Goal: Task Accomplishment & Management: Use online tool/utility

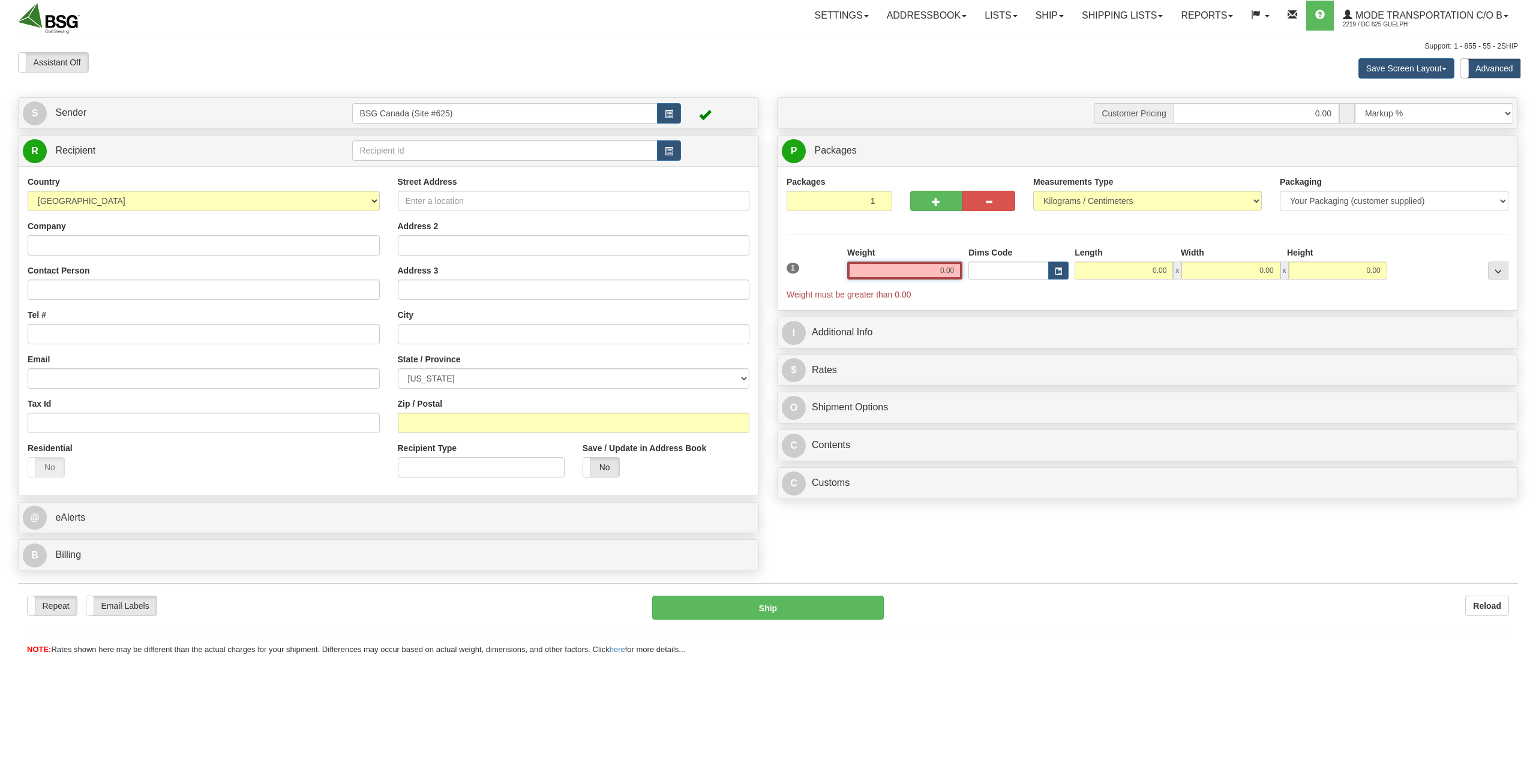
click at [896, 275] on input "0.00" at bounding box center [905, 271] width 115 height 18
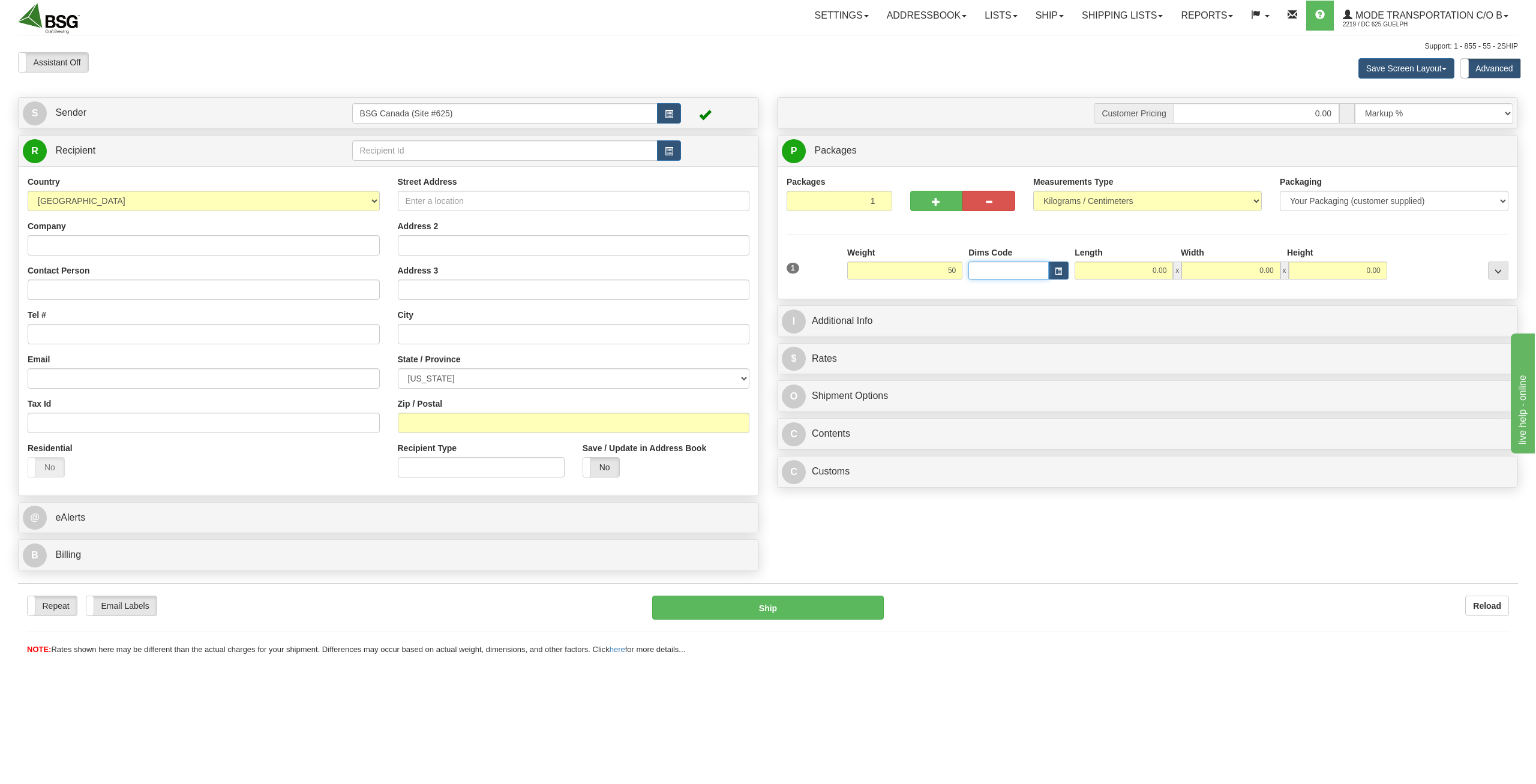
type input "50.00"
type input "10.00"
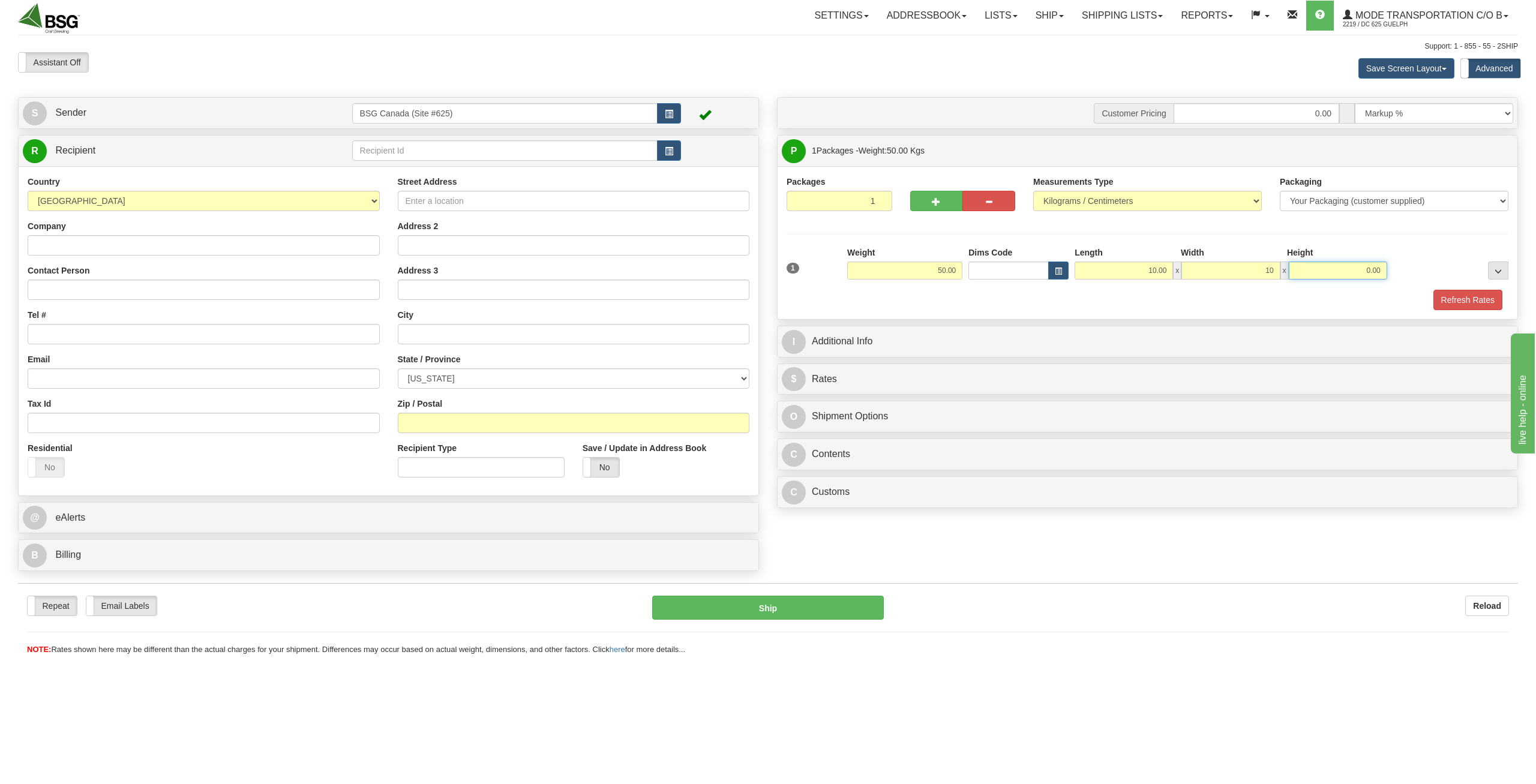
type input "10.00"
click at [438, 150] on input "text" at bounding box center [505, 151] width 306 height 21
click at [483, 168] on div "BASE CAMP BREWING" at bounding box center [502, 169] width 294 height 13
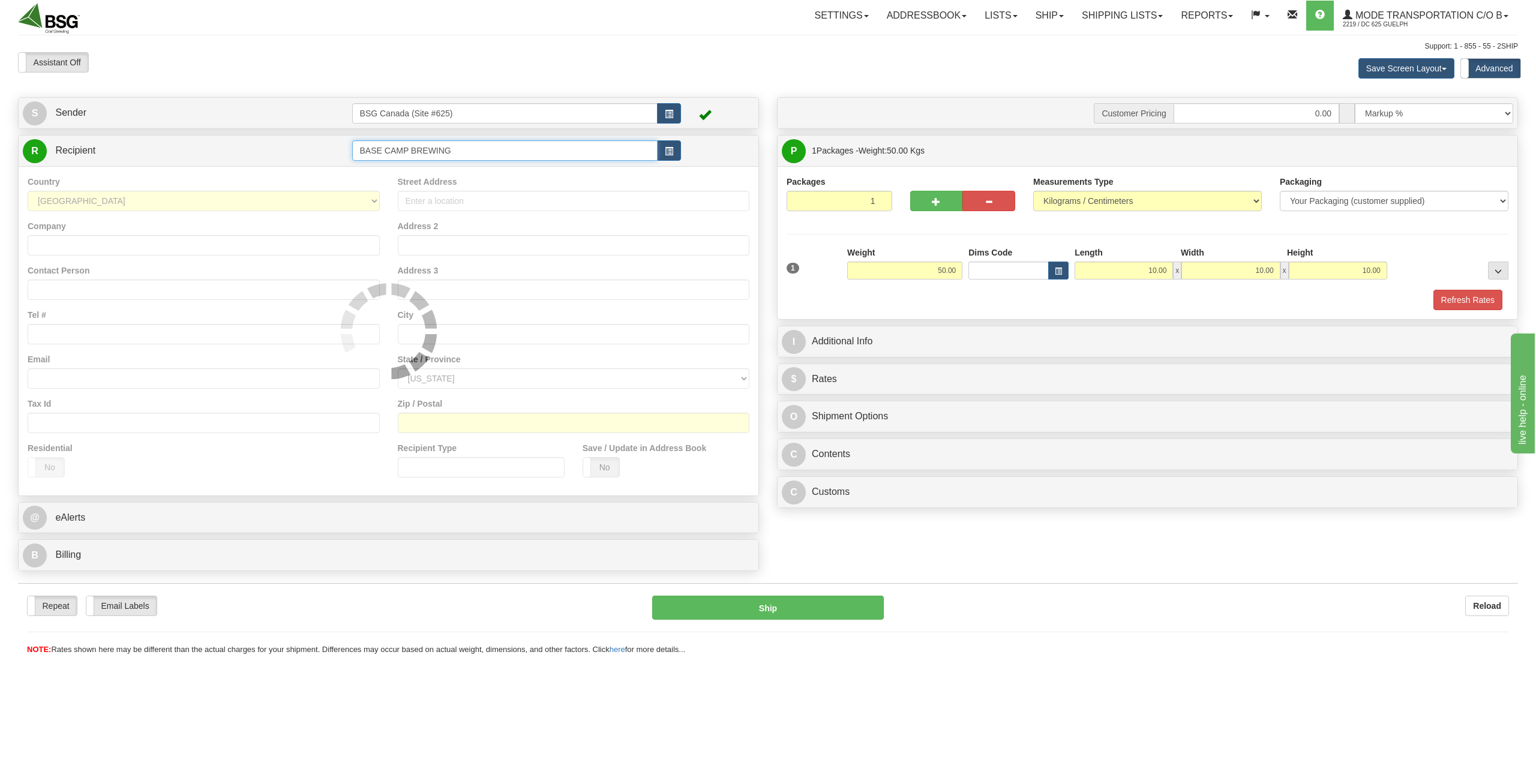
type input "BASE CAMP BREWING"
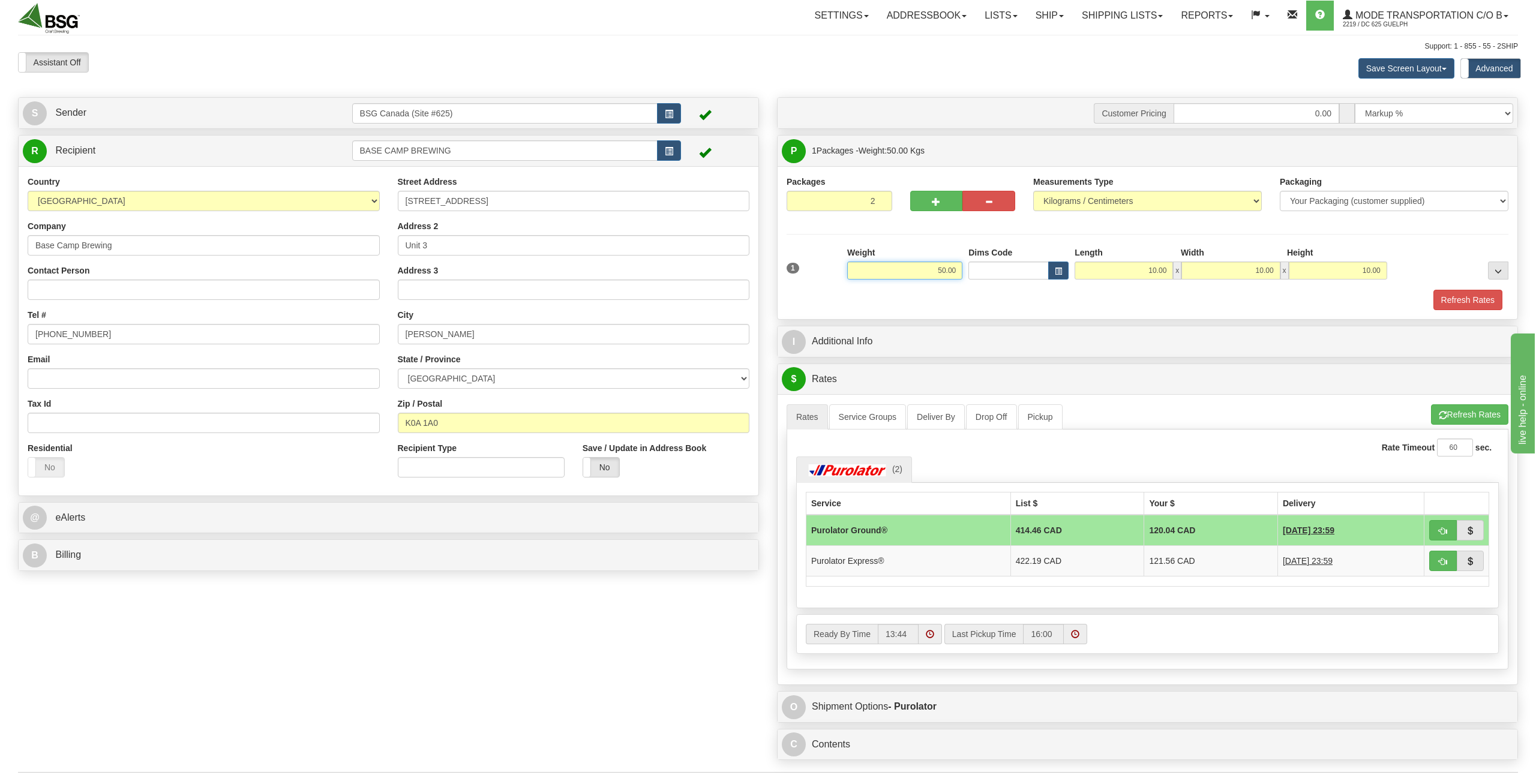
type input "2"
click at [876, 196] on input "2" at bounding box center [839, 201] width 105 height 21
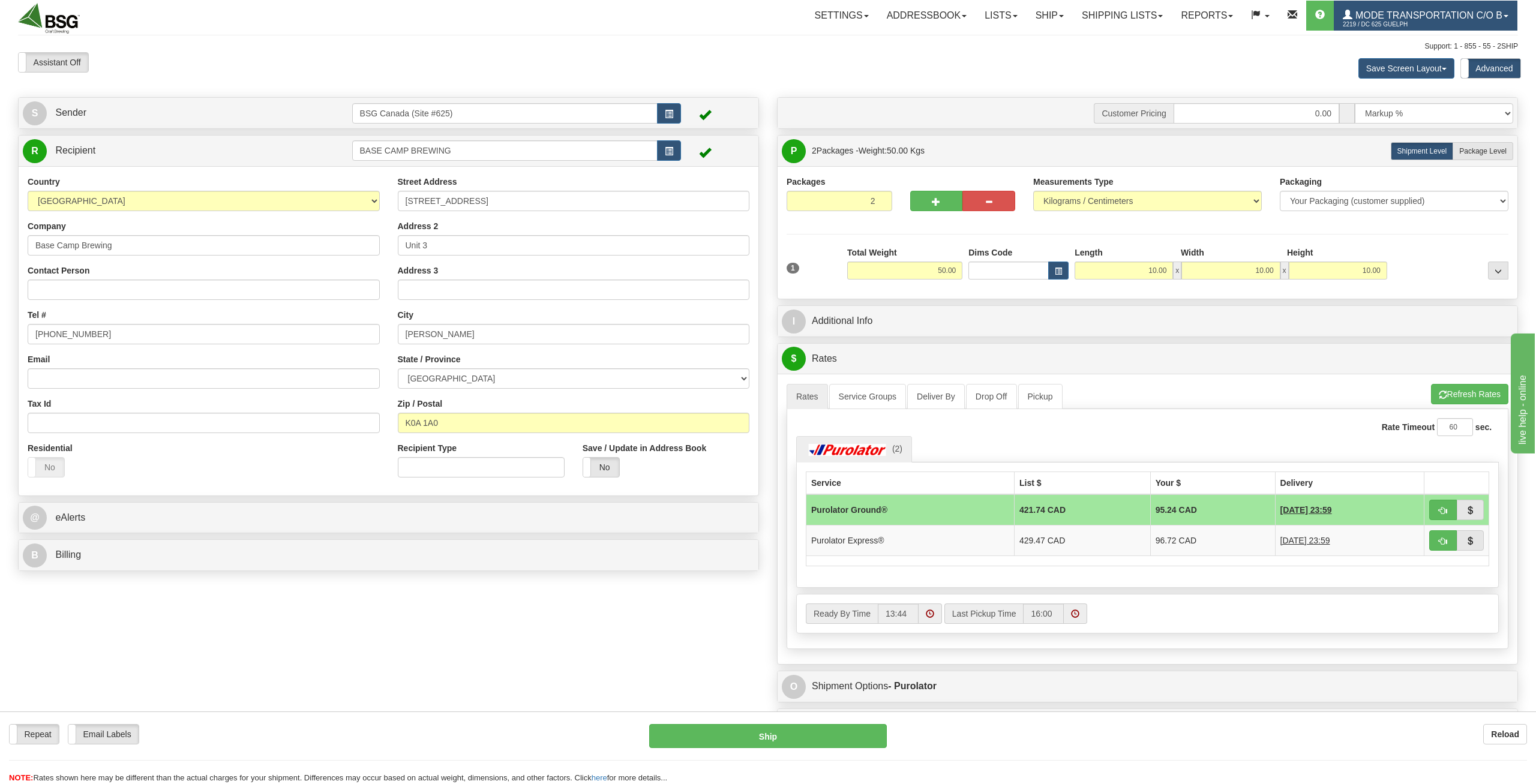
click at [1436, 6] on link "Mode Transportation c/o B 2219 / DC 625 Guelph" at bounding box center [1426, 16] width 184 height 30
click at [1421, 72] on span "LOG OUT" at bounding box center [1438, 73] width 38 height 10
